Goal: Complete application form

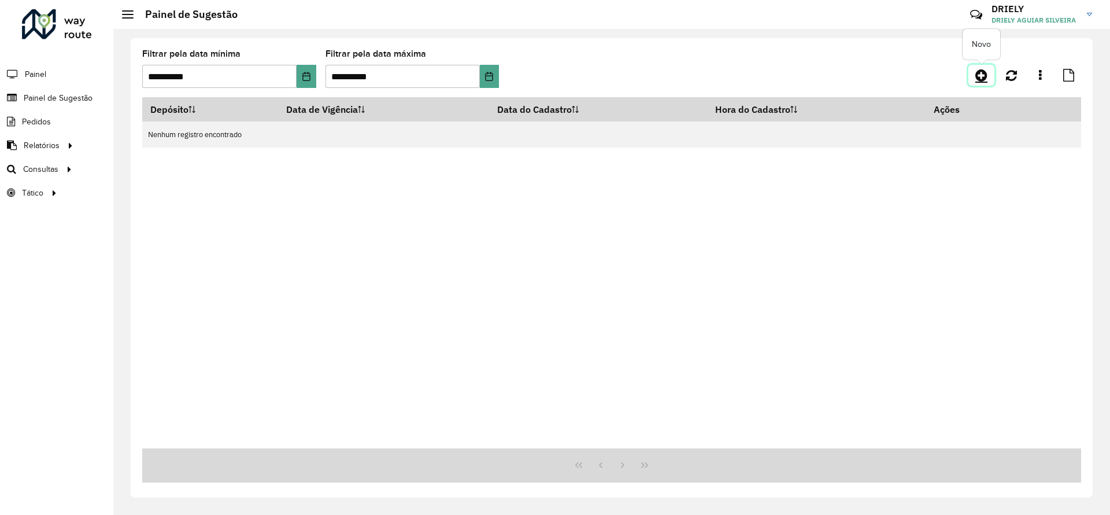
click at [984, 76] on icon at bounding box center [982, 75] width 12 height 14
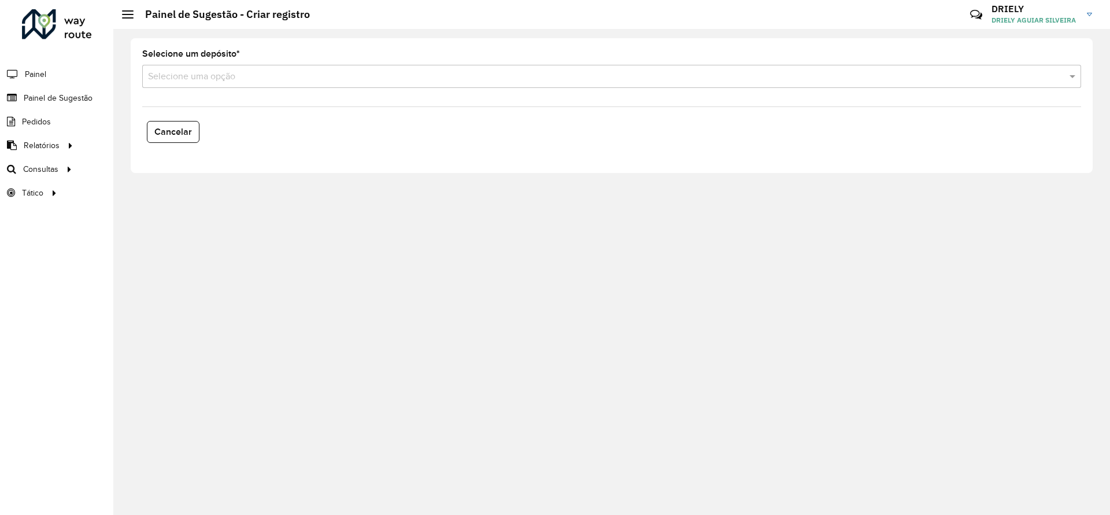
click at [272, 80] on input "text" at bounding box center [600, 77] width 905 height 14
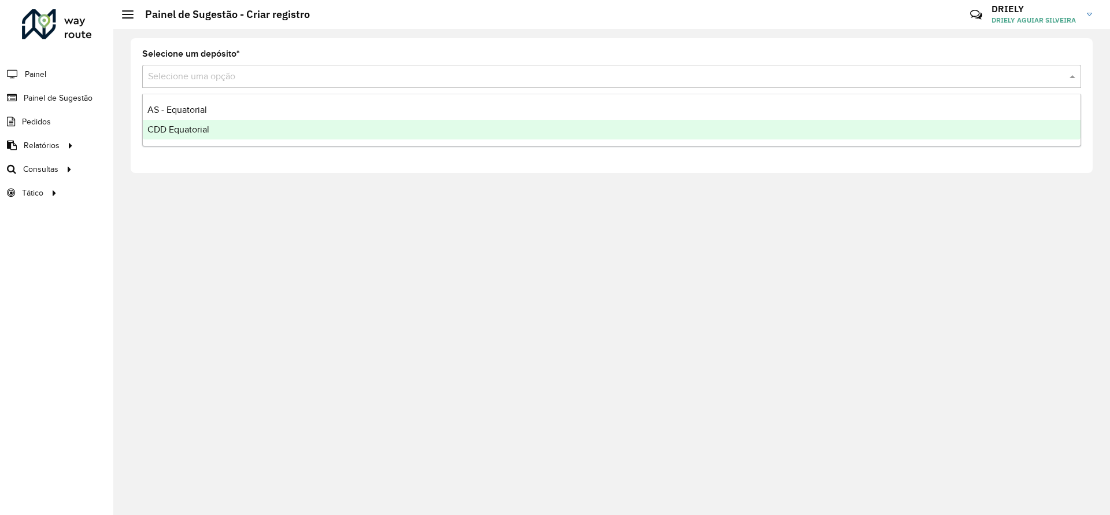
click at [220, 125] on div "CDD Equatorial" at bounding box center [612, 130] width 938 height 20
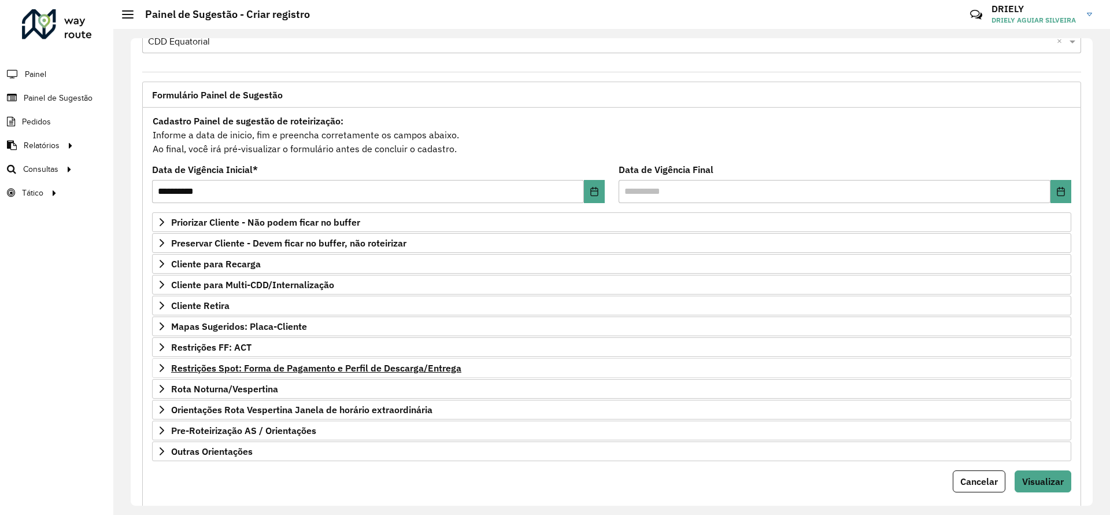
scroll to position [62, 0]
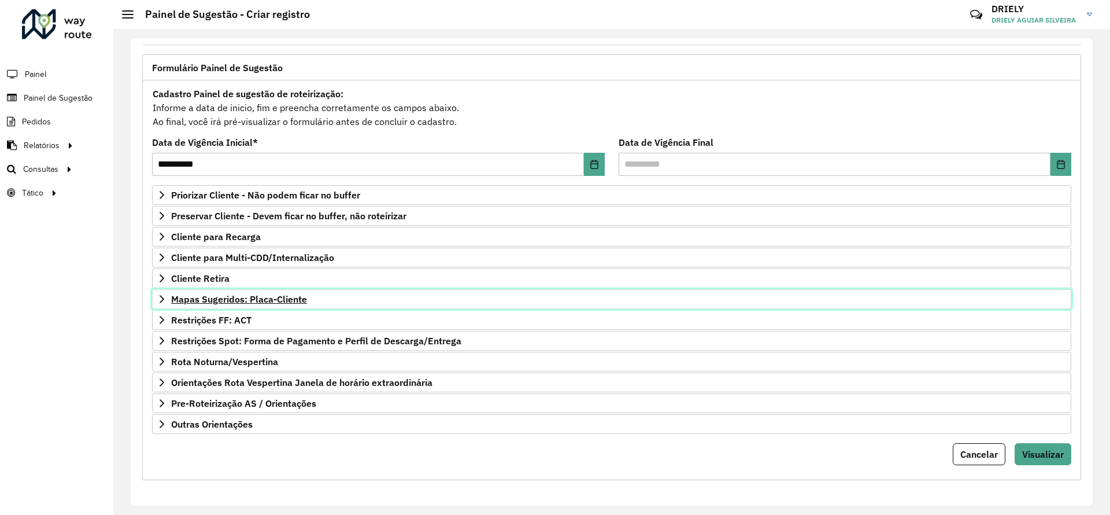
click at [276, 297] on span "Mapas Sugeridos: Placa-Cliente" at bounding box center [239, 298] width 136 height 9
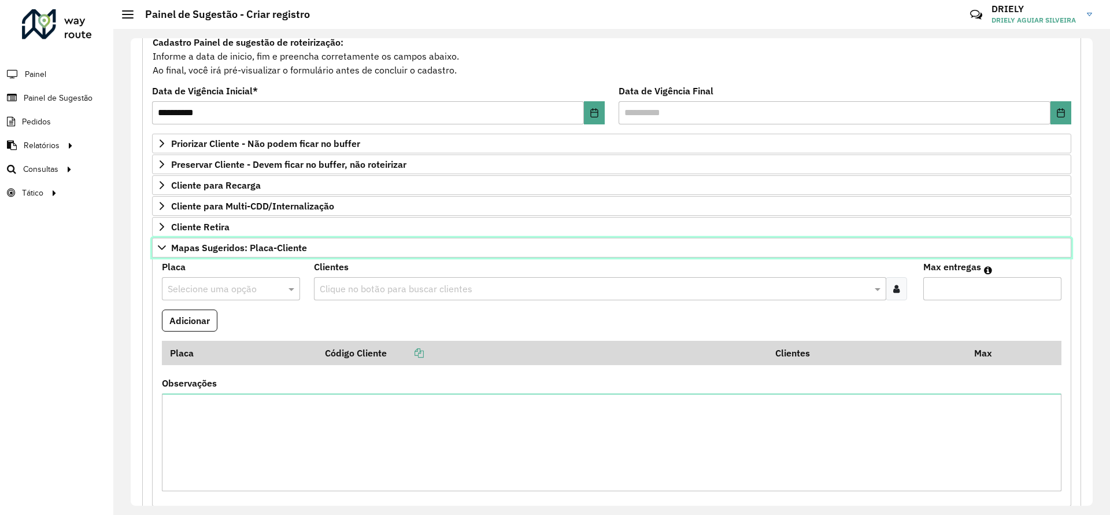
scroll to position [149, 0]
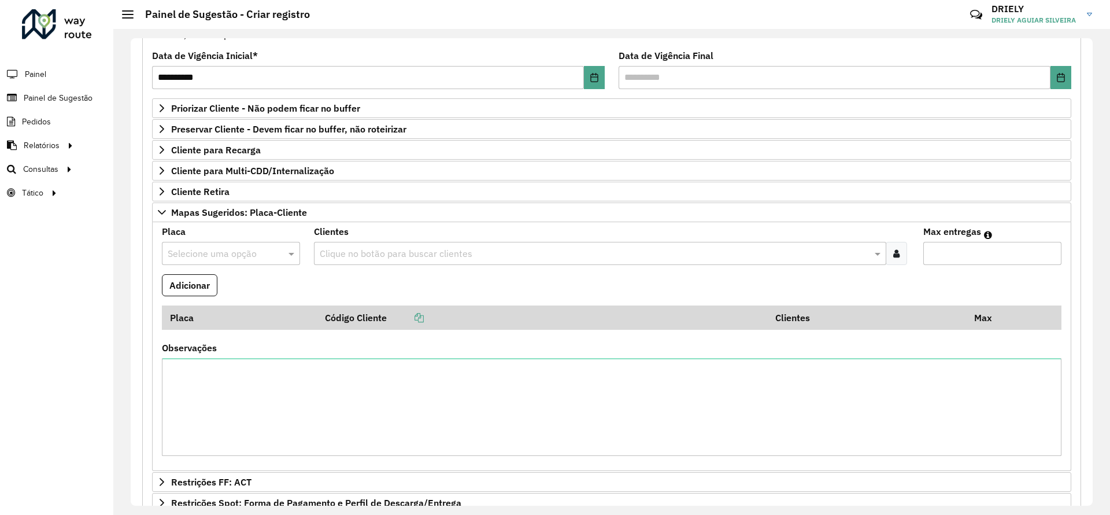
click at [201, 252] on input "text" at bounding box center [220, 254] width 104 height 14
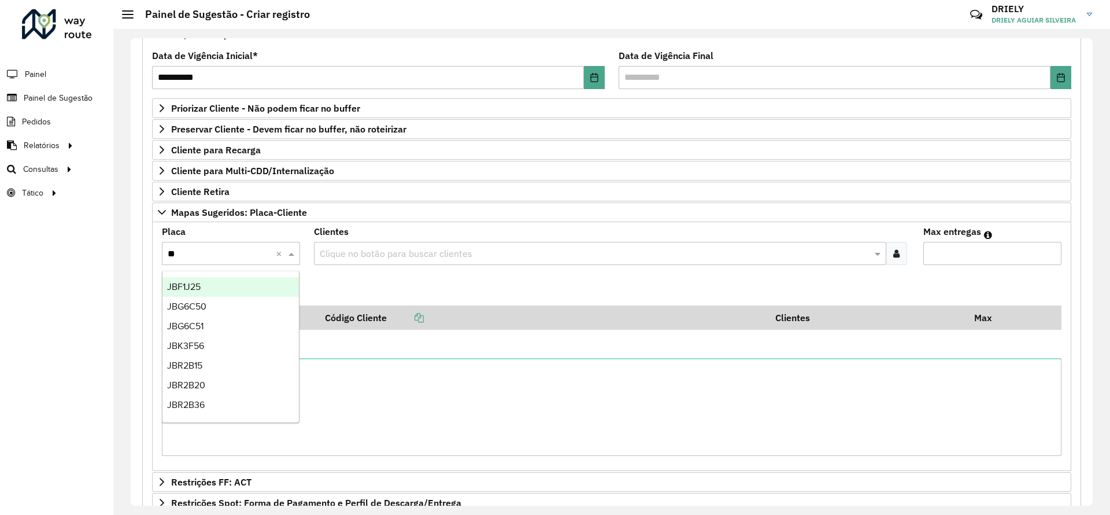
type input "***"
click at [218, 380] on div "JBR2C87" at bounding box center [231, 385] width 136 height 20
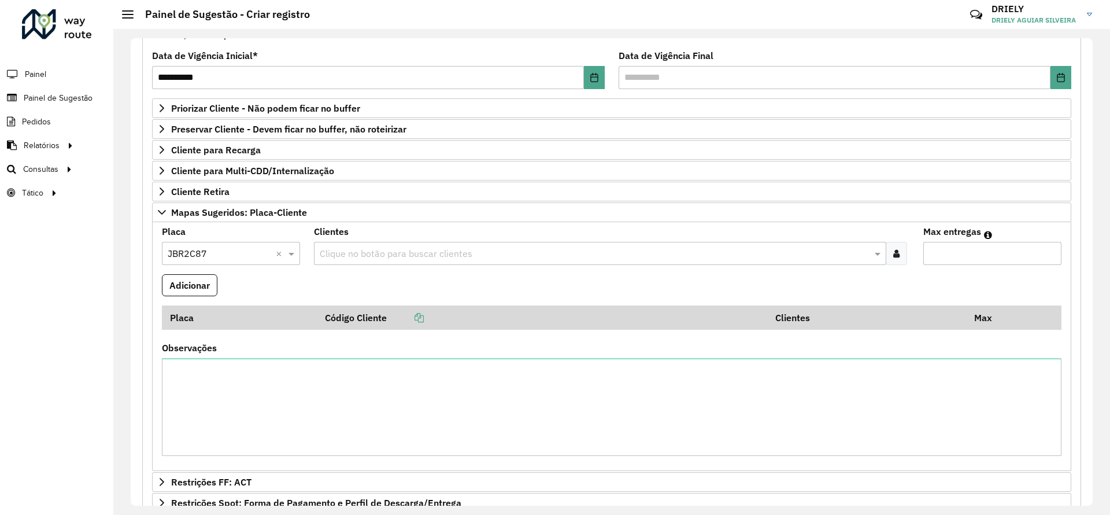
click at [402, 259] on input "text" at bounding box center [594, 254] width 555 height 14
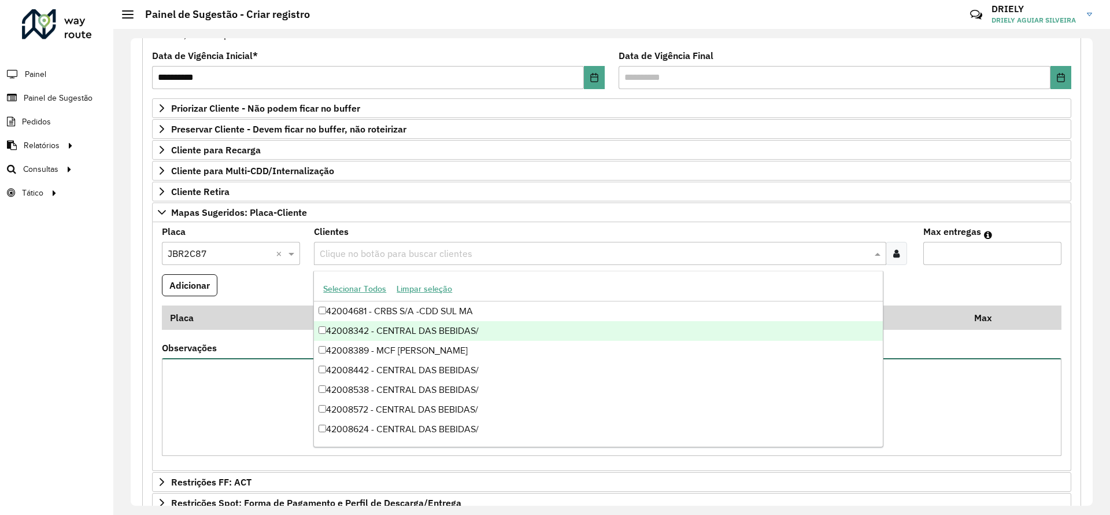
click at [217, 394] on textarea "Observações" at bounding box center [612, 407] width 900 height 98
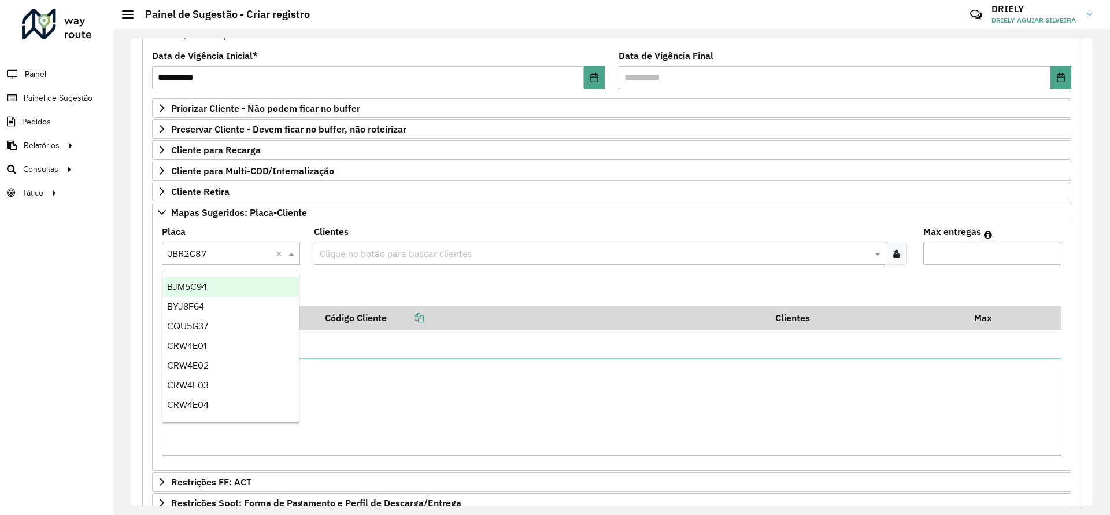
drag, startPoint x: 202, startPoint y: 247, endPoint x: 168, endPoint y: 248, distance: 34.7
click at [168, 248] on div "Selecione uma opção × JBR2C87 ×" at bounding box center [231, 253] width 138 height 23
click at [181, 253] on input "text" at bounding box center [220, 254] width 104 height 14
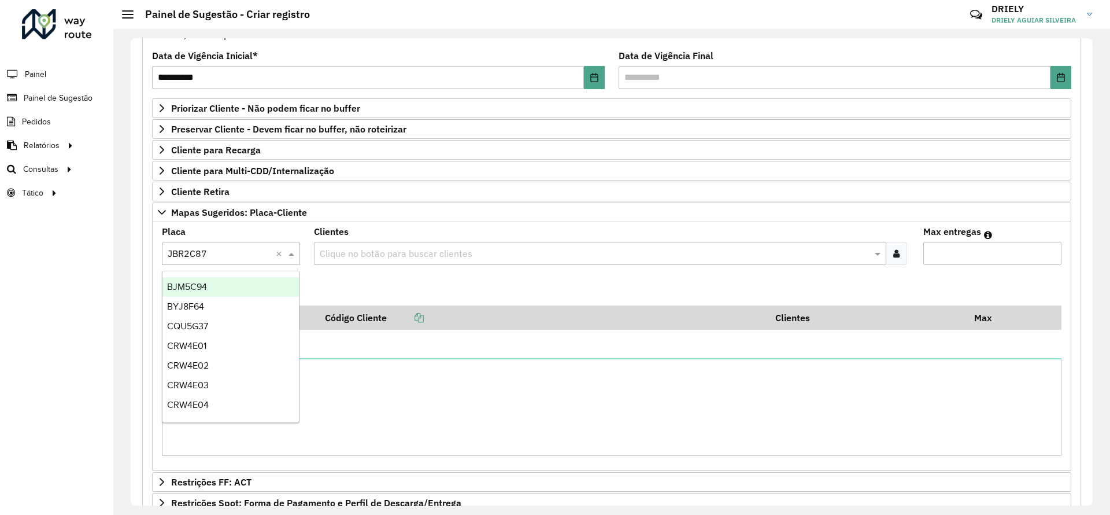
drag, startPoint x: 201, startPoint y: 255, endPoint x: 192, endPoint y: 254, distance: 9.3
click at [201, 255] on input "text" at bounding box center [220, 254] width 104 height 14
click at [192, 254] on input "text" at bounding box center [220, 254] width 104 height 14
click at [222, 253] on input "text" at bounding box center [220, 254] width 104 height 14
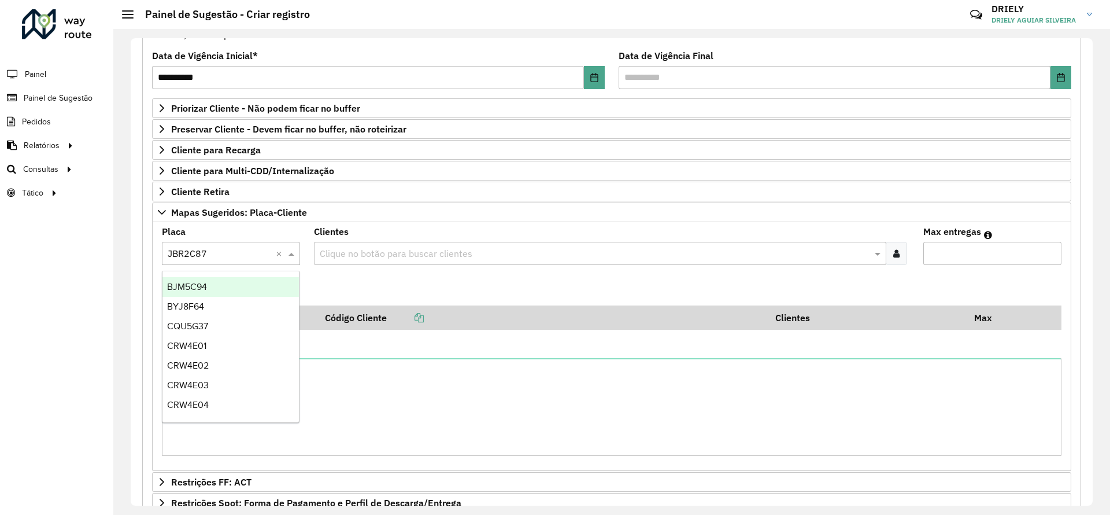
drag, startPoint x: 246, startPoint y: 256, endPoint x: 314, endPoint y: 259, distance: 68.3
click at [246, 255] on input "text" at bounding box center [220, 254] width 104 height 14
click at [348, 374] on textarea "Observações" at bounding box center [612, 407] width 900 height 98
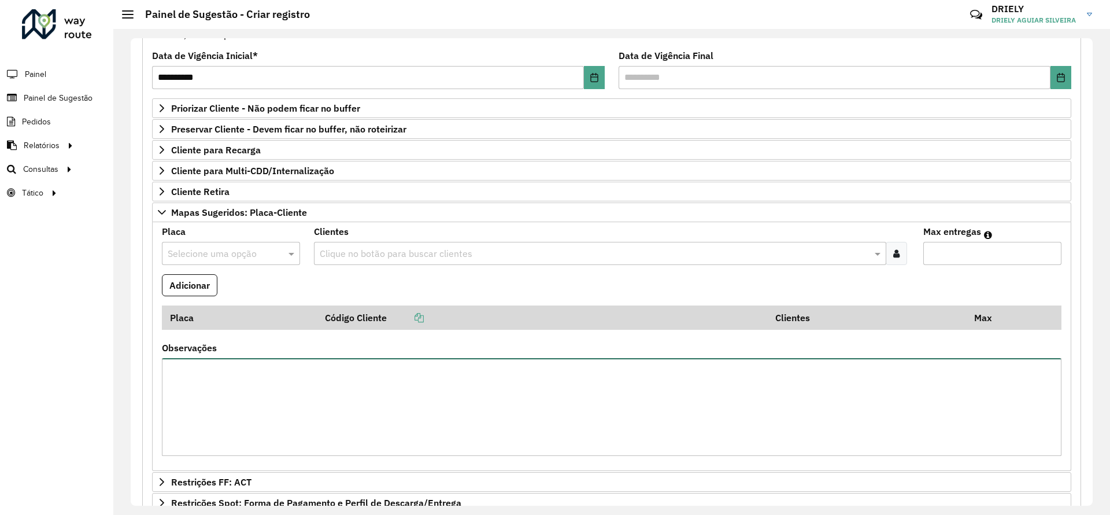
click at [348, 374] on textarea "Observações" at bounding box center [612, 407] width 900 height 98
click at [213, 385] on textarea "Observações" at bounding box center [612, 407] width 900 height 98
click at [243, 253] on input "text" at bounding box center [220, 254] width 104 height 14
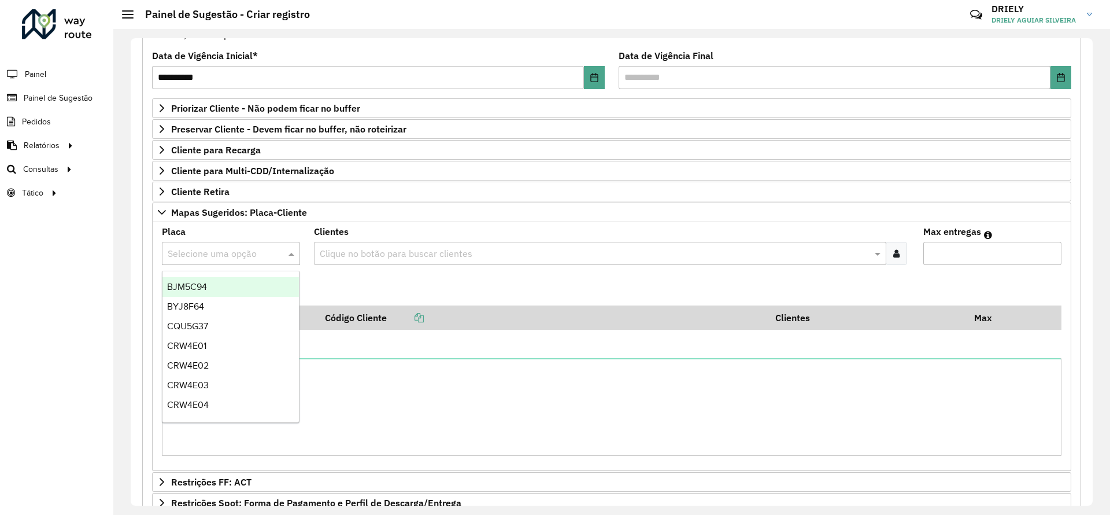
click at [406, 253] on input "text" at bounding box center [594, 254] width 555 height 14
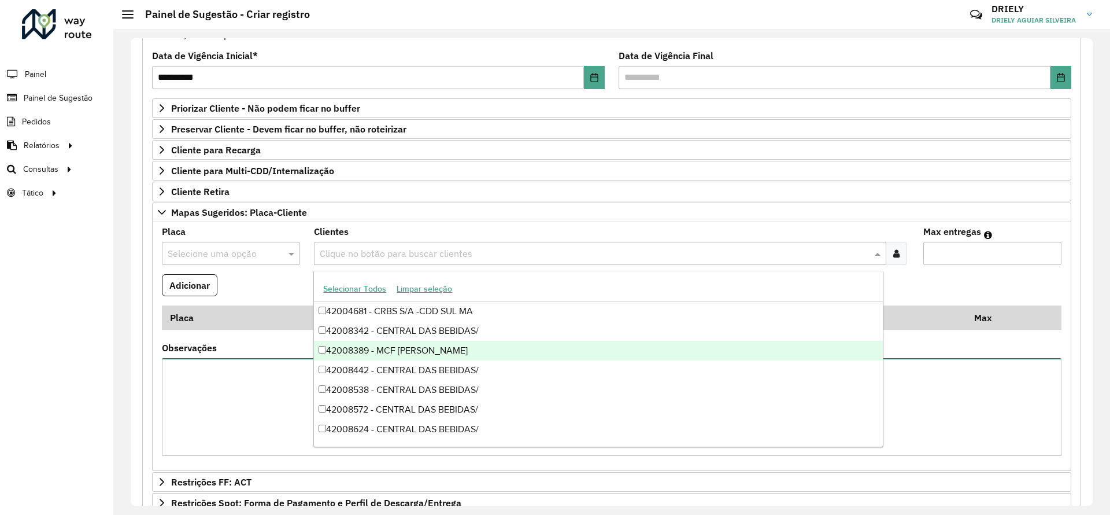
click at [257, 381] on textarea "Observações" at bounding box center [612, 407] width 900 height 98
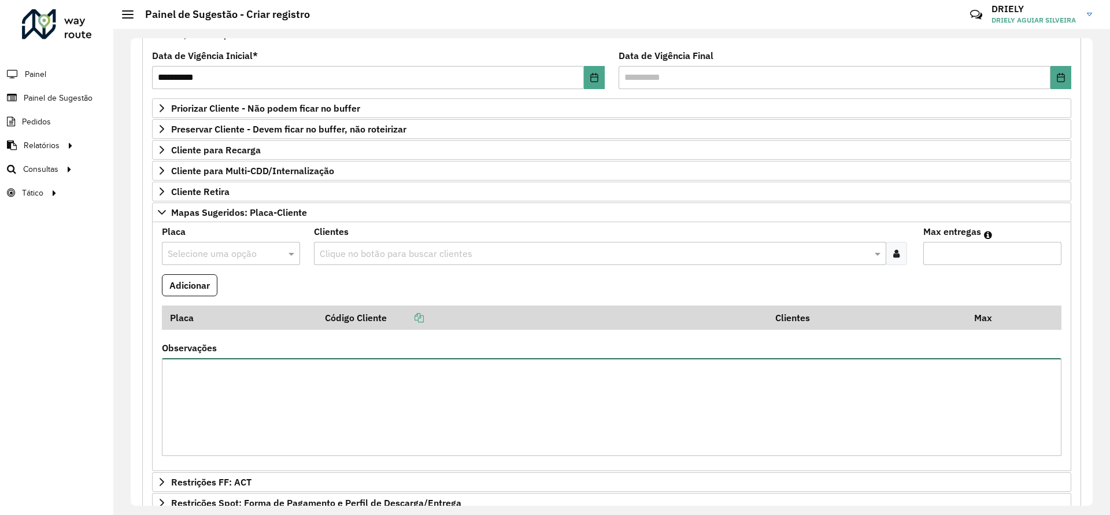
click at [630, 410] on textarea "Observações" at bounding box center [612, 407] width 900 height 98
